Goal: Information Seeking & Learning: Find contact information

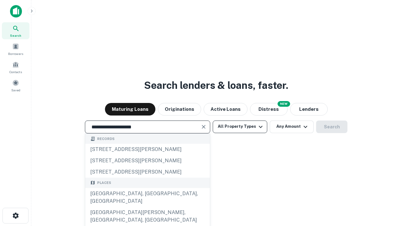
click at [147, 206] on div "[GEOGRAPHIC_DATA], [GEOGRAPHIC_DATA], [GEOGRAPHIC_DATA]" at bounding box center [147, 197] width 125 height 19
type input "**********"
click at [240, 126] on button "All Property Types" at bounding box center [240, 126] width 55 height 13
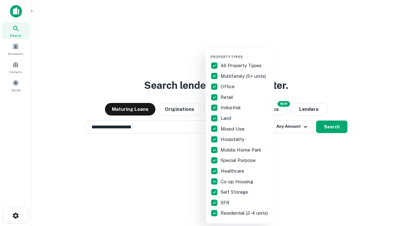
click at [245, 53] on button "button" at bounding box center [245, 53] width 69 height 0
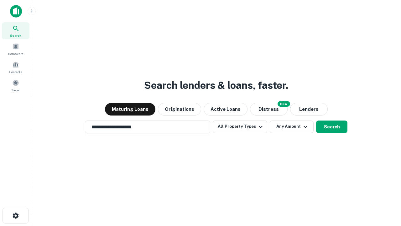
scroll to position [10, 0]
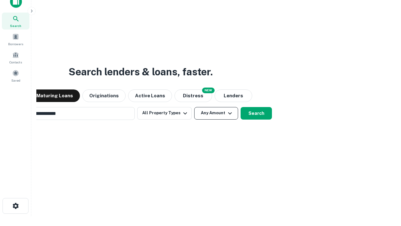
click at [194, 107] on button "Any Amount" at bounding box center [216, 113] width 44 height 13
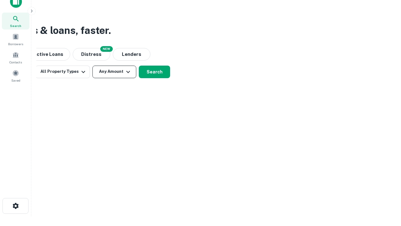
scroll to position [10, 0]
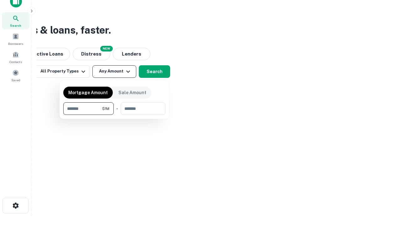
type input "*******"
click at [114, 115] on button "button" at bounding box center [114, 115] width 102 height 0
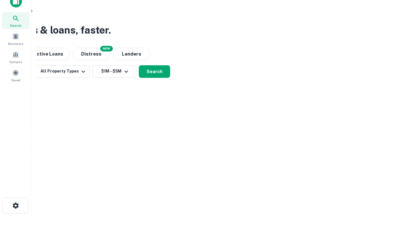
scroll to position [10, 0]
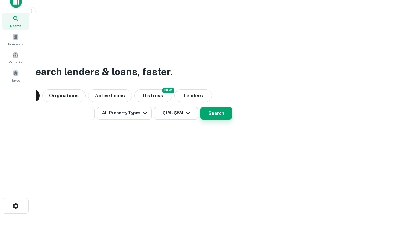
click at [200, 107] on button "Search" at bounding box center [215, 113] width 31 height 13
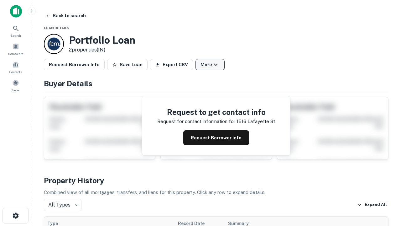
click at [210, 65] on button "More" at bounding box center [209, 64] width 29 height 11
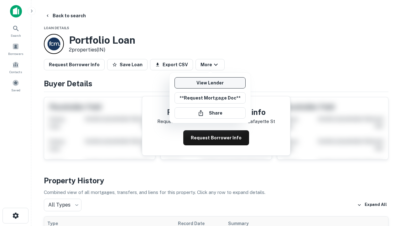
click at [210, 83] on link "View Lender" at bounding box center [209, 82] width 71 height 11
